Goal: Task Accomplishment & Management: Manage account settings

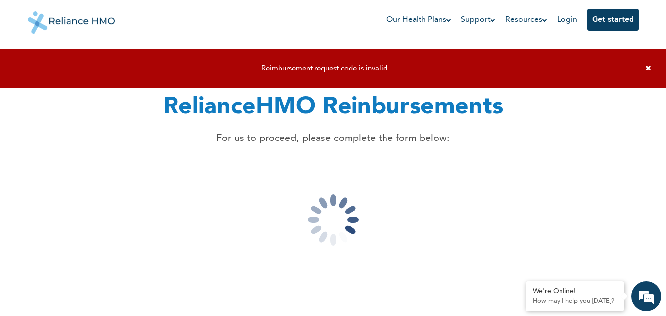
scroll to position [1, 0]
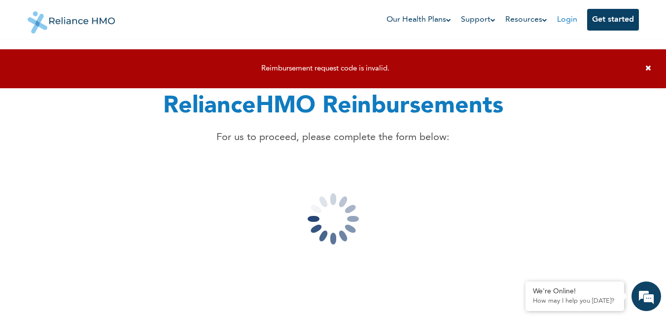
click at [563, 18] on link "Login" at bounding box center [567, 20] width 20 height 8
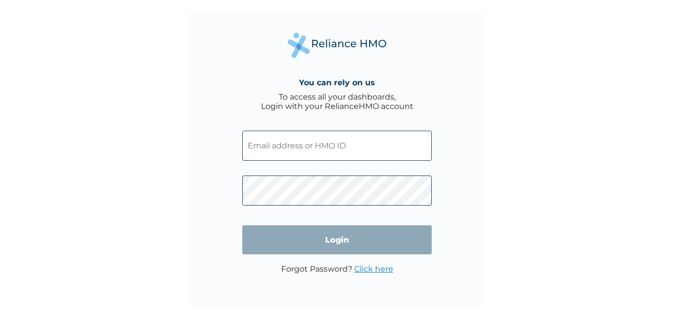
click at [302, 149] on input "text" at bounding box center [336, 146] width 189 height 30
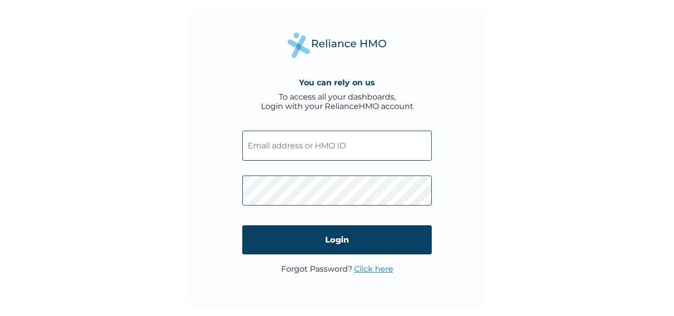
click at [294, 138] on input "text" at bounding box center [336, 146] width 189 height 30
type input "BCK/10132/A"
click input "Login" at bounding box center [336, 239] width 189 height 29
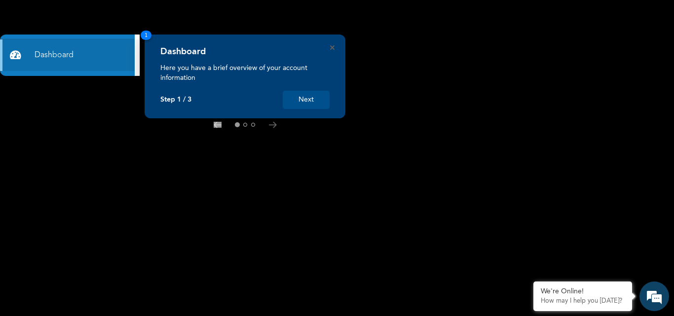
click at [309, 100] on button "Next" at bounding box center [306, 100] width 47 height 18
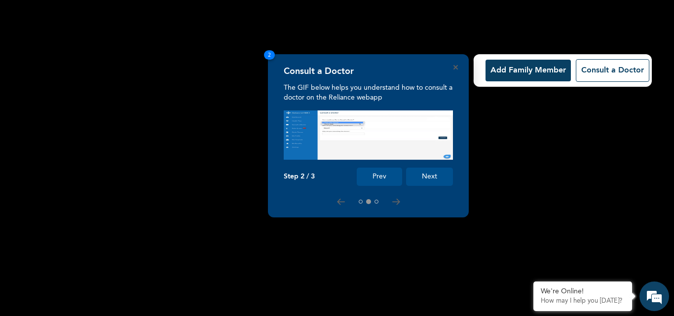
click at [425, 178] on button "Next" at bounding box center [429, 177] width 47 height 18
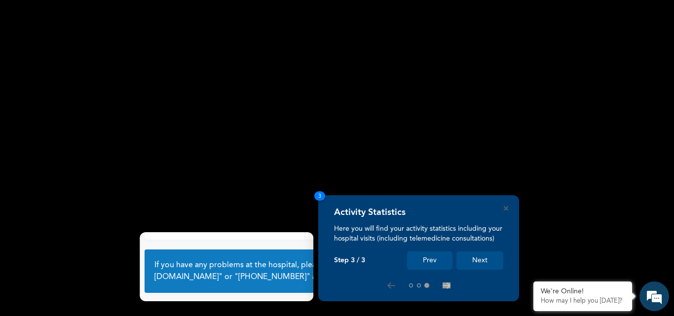
scroll to position [66, 0]
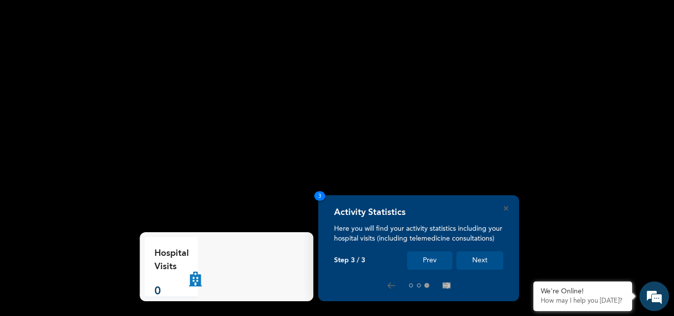
click at [482, 262] on button "Next" at bounding box center [479, 261] width 47 height 18
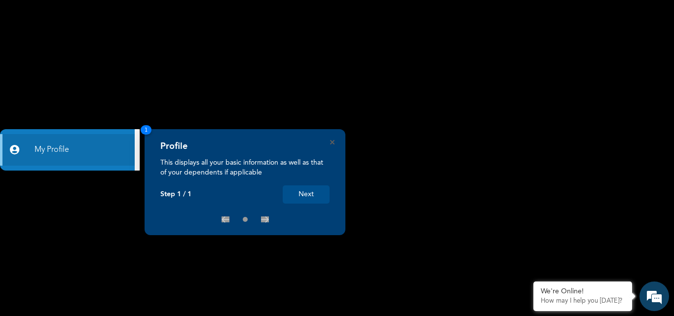
click at [310, 193] on button "Next" at bounding box center [306, 194] width 47 height 18
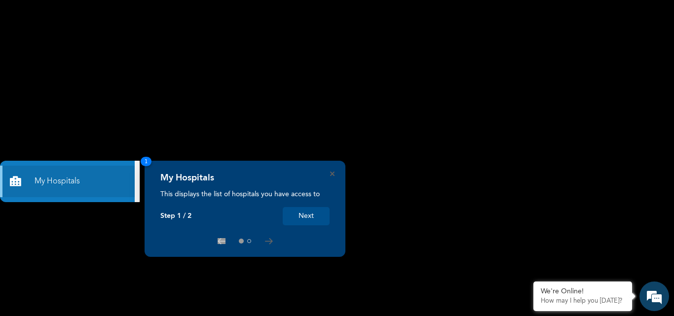
click at [301, 218] on button "Next" at bounding box center [306, 216] width 47 height 18
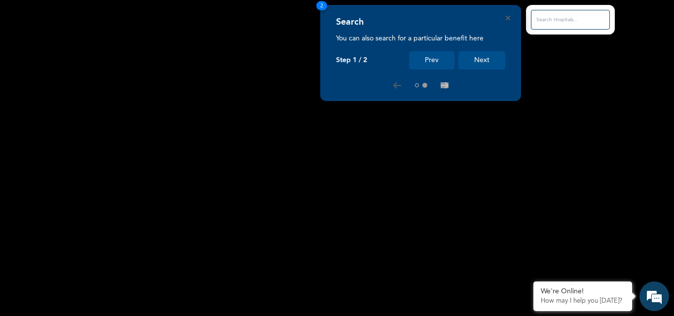
click at [493, 60] on button "Next" at bounding box center [481, 60] width 47 height 18
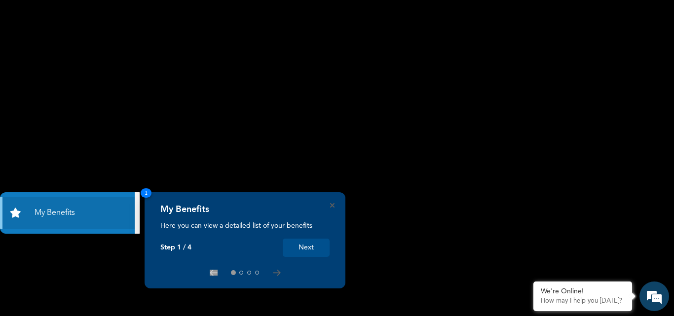
click at [305, 248] on button "Next" at bounding box center [306, 248] width 47 height 18
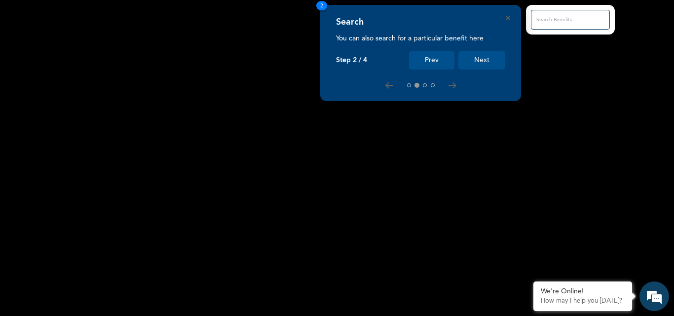
click at [483, 56] on button "Next" at bounding box center [481, 60] width 47 height 18
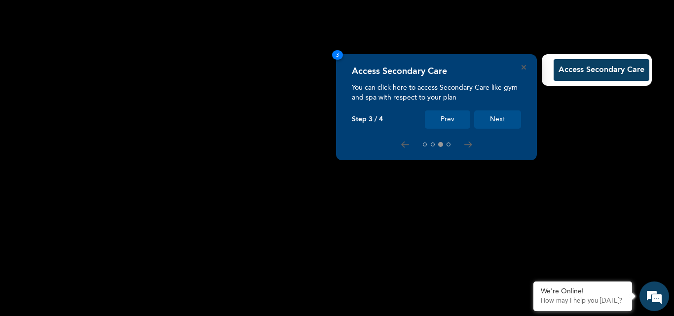
click at [500, 123] on button "Next" at bounding box center [497, 120] width 47 height 18
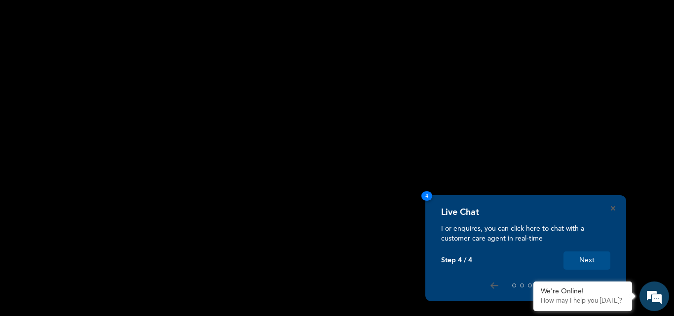
click at [582, 261] on button "Next" at bounding box center [586, 261] width 47 height 18
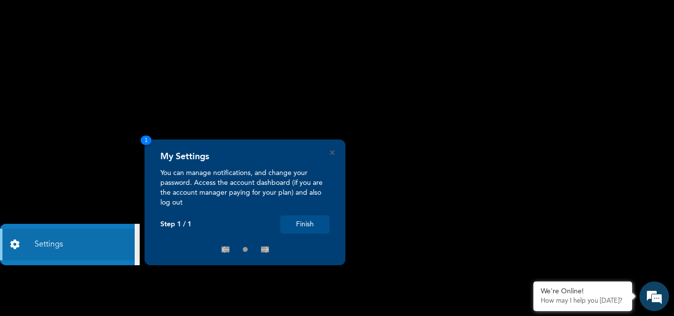
click at [323, 221] on button "Finish" at bounding box center [304, 225] width 49 height 18
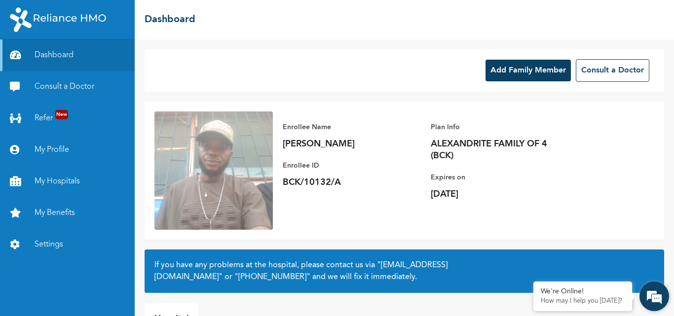
click at [668, 304] on div "We're Online! How may I help you [DATE]?" at bounding box center [654, 297] width 30 height 30
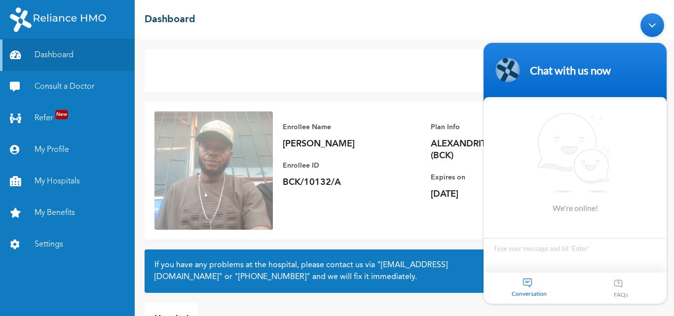
click at [668, 262] on body "Chat with us now We're online! Conversation FAQs" at bounding box center [575, 158] width 193 height 300
click at [668, 278] on body "Chat with us now We're online! Conversation FAQs" at bounding box center [575, 158] width 193 height 300
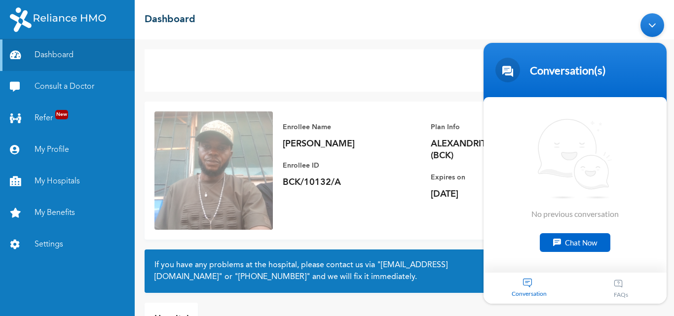
click at [651, 21] on div "Minimize live chat window" at bounding box center [652, 25] width 24 height 24
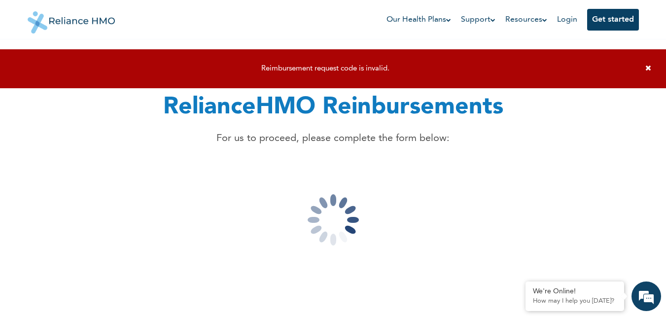
click at [649, 67] on icon at bounding box center [649, 67] width 6 height 7
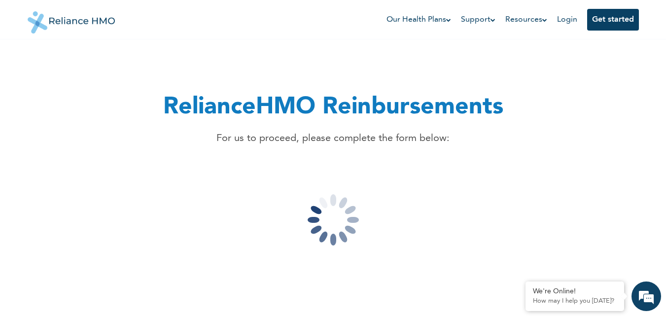
drag, startPoint x: 520, startPoint y: 208, endPoint x: 525, endPoint y: 213, distance: 6.6
click at [525, 213] on div "RelianceHMO Reinbursements For us to proceed, please complete the form below:" at bounding box center [334, 208] width 600 height 316
